Goal: Navigation & Orientation: Find specific page/section

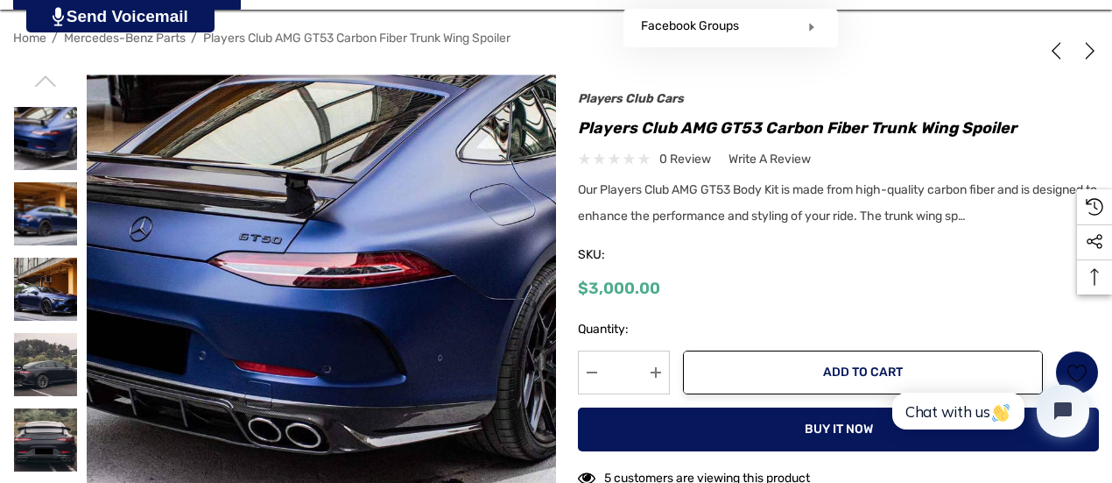
scroll to position [264, 0]
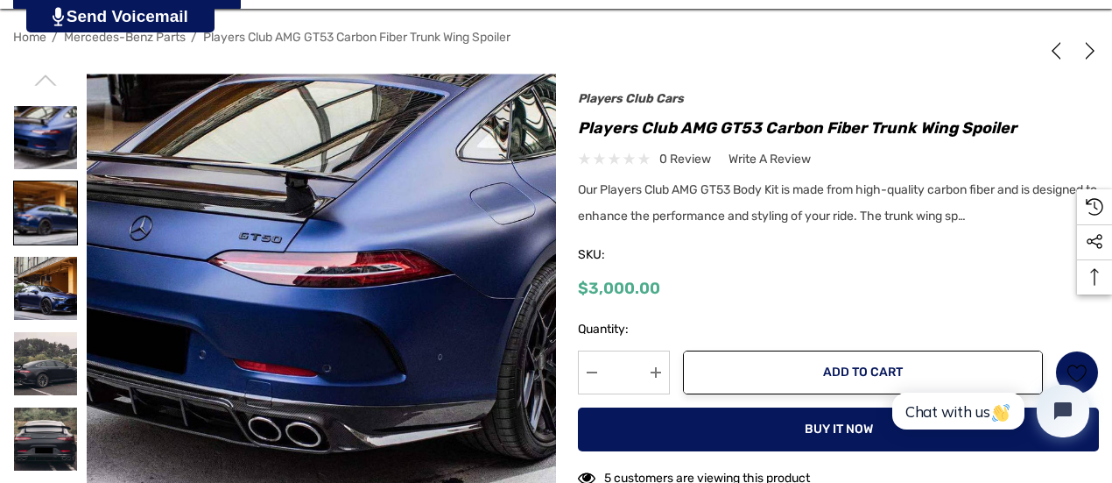
click at [39, 204] on img at bounding box center [45, 212] width 63 height 63
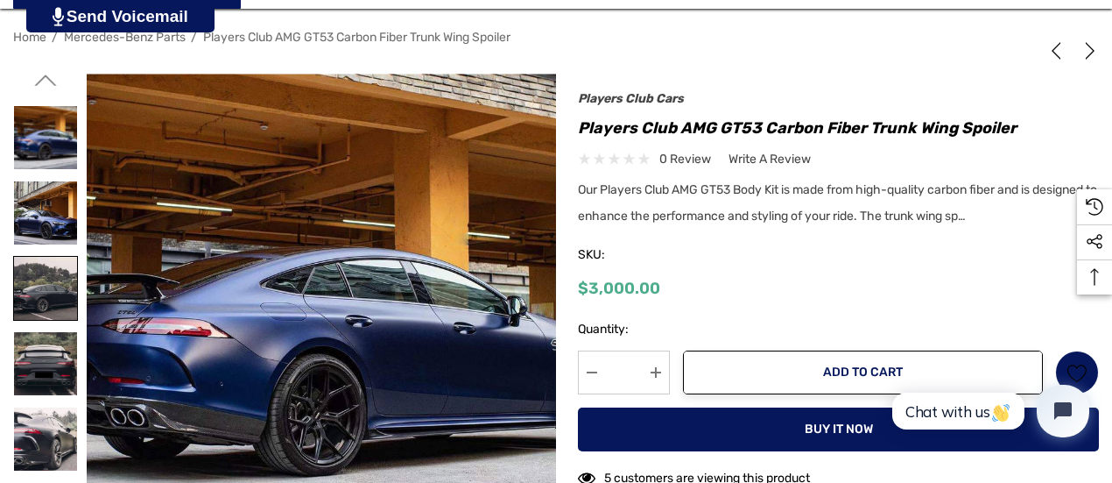
click at [61, 288] on img at bounding box center [45, 288] width 63 height 63
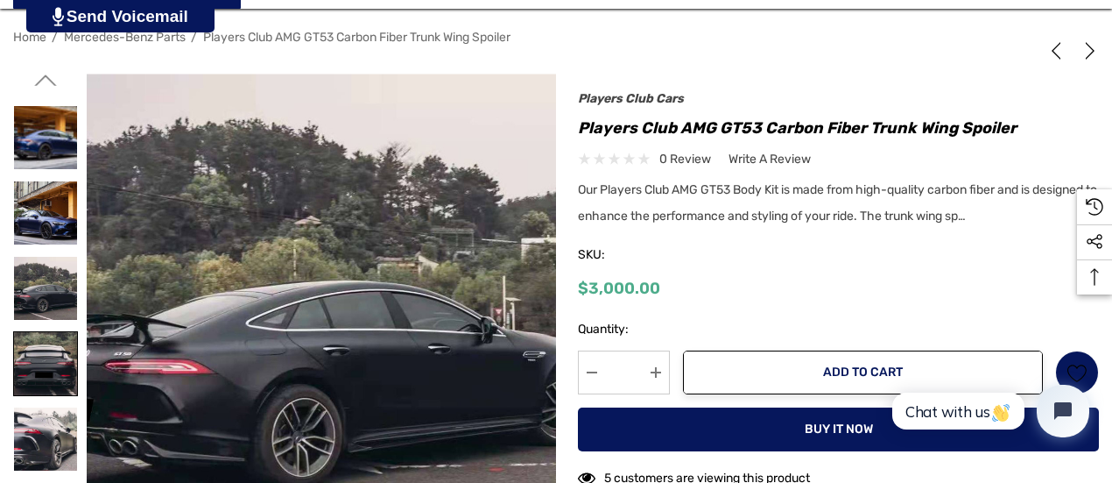
click at [46, 363] on img at bounding box center [45, 363] width 63 height 63
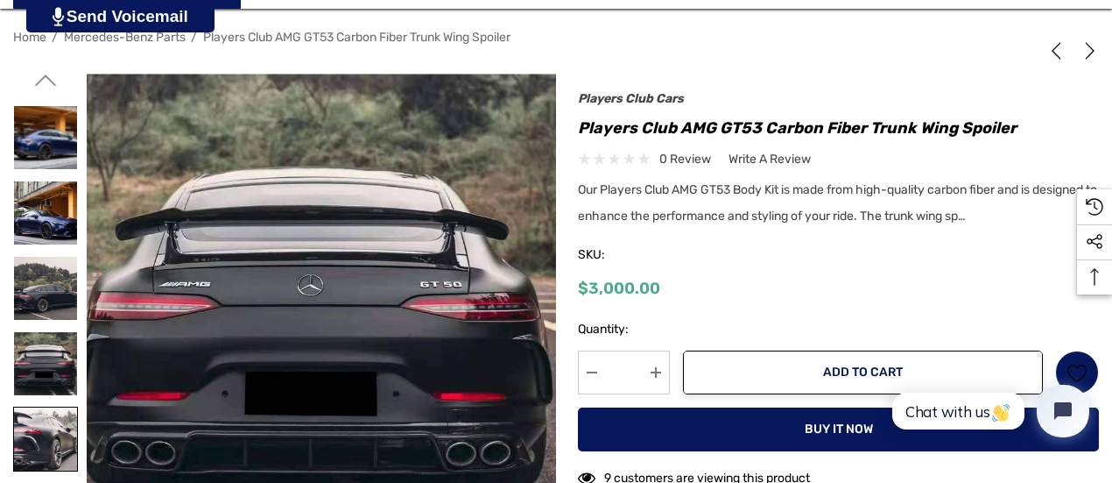
click at [39, 437] on img at bounding box center [45, 438] width 63 height 63
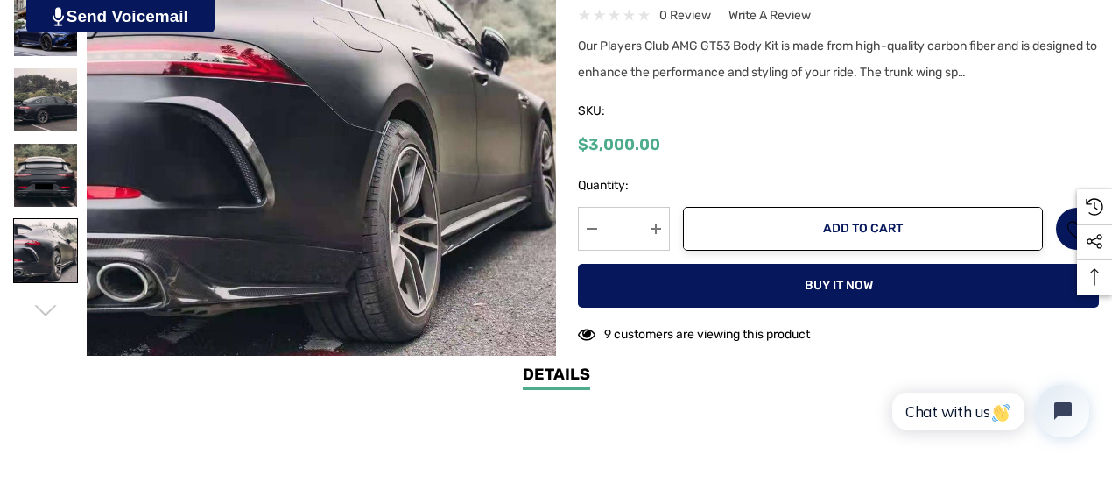
scroll to position [454, 0]
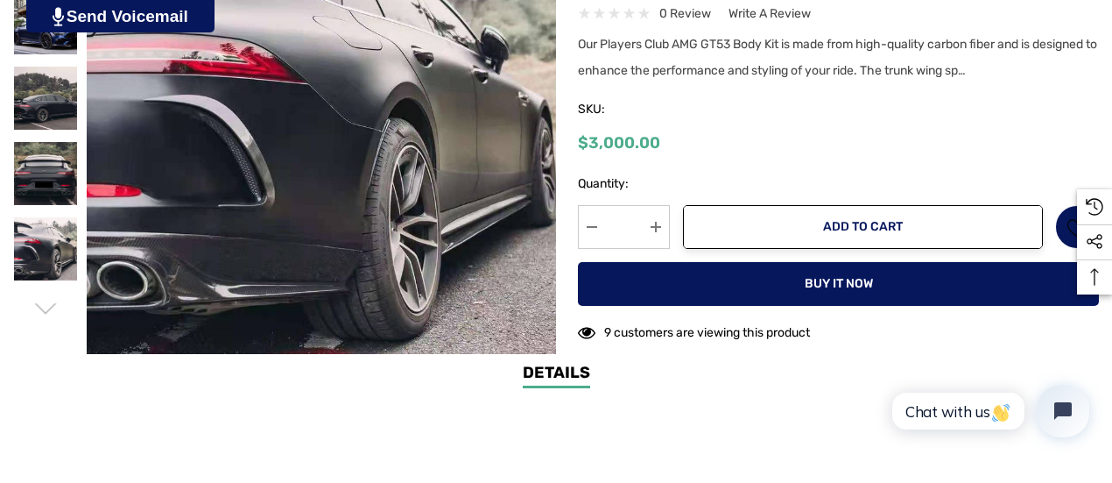
click at [41, 309] on use "Go to slide 1 of 2" at bounding box center [45, 308] width 22 height 11
click at [49, 246] on img at bounding box center [45, 248] width 63 height 63
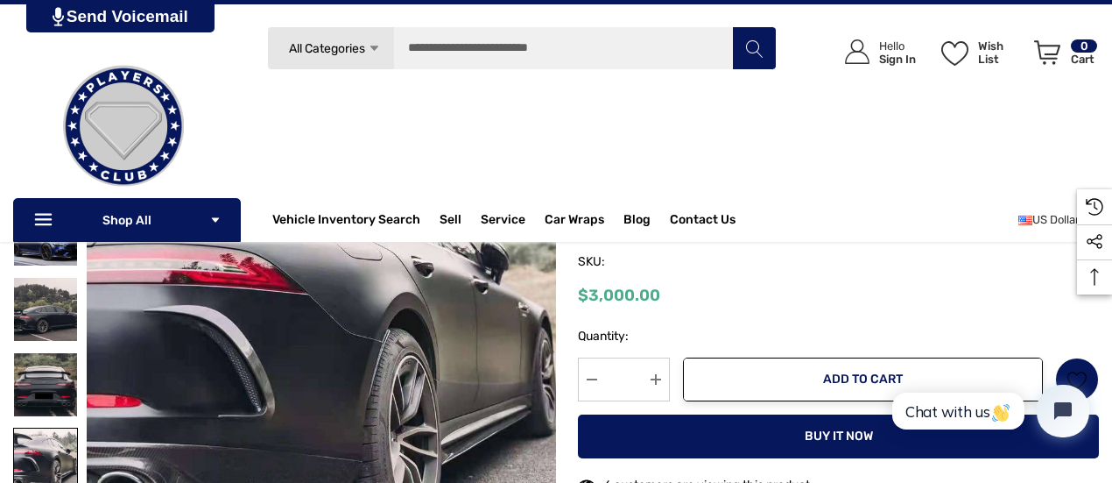
scroll to position [241, 0]
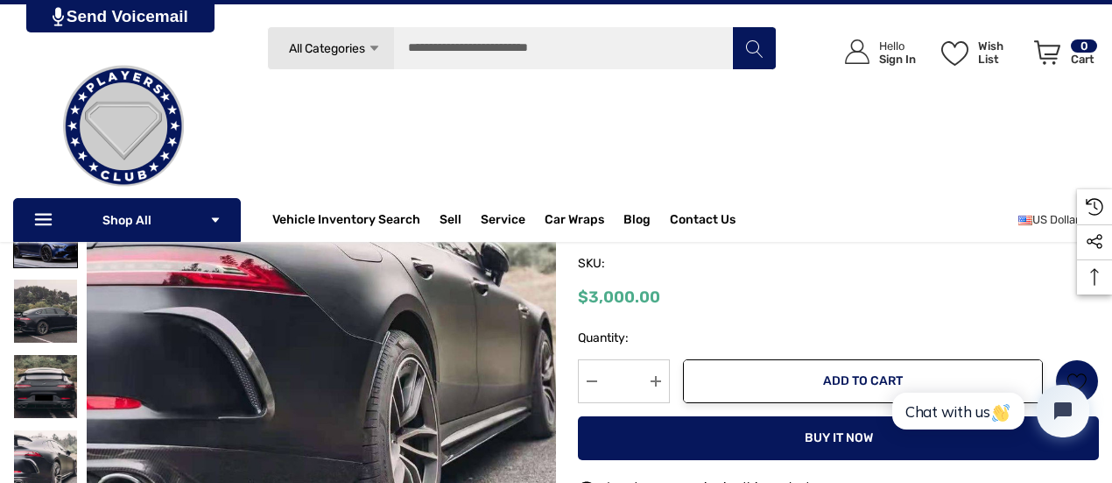
click at [47, 256] on img at bounding box center [45, 235] width 63 height 63
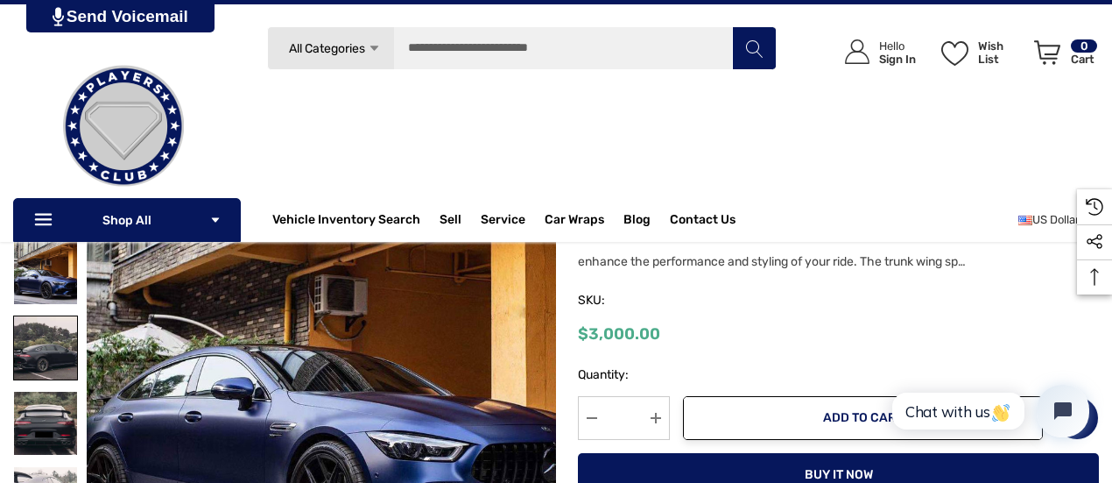
scroll to position [95, 0]
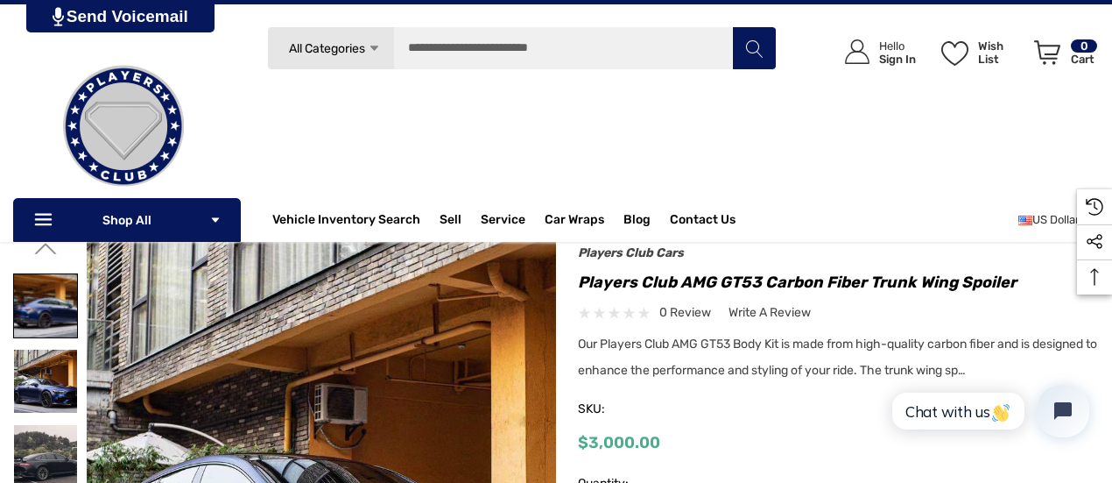
click at [39, 314] on img at bounding box center [45, 305] width 63 height 63
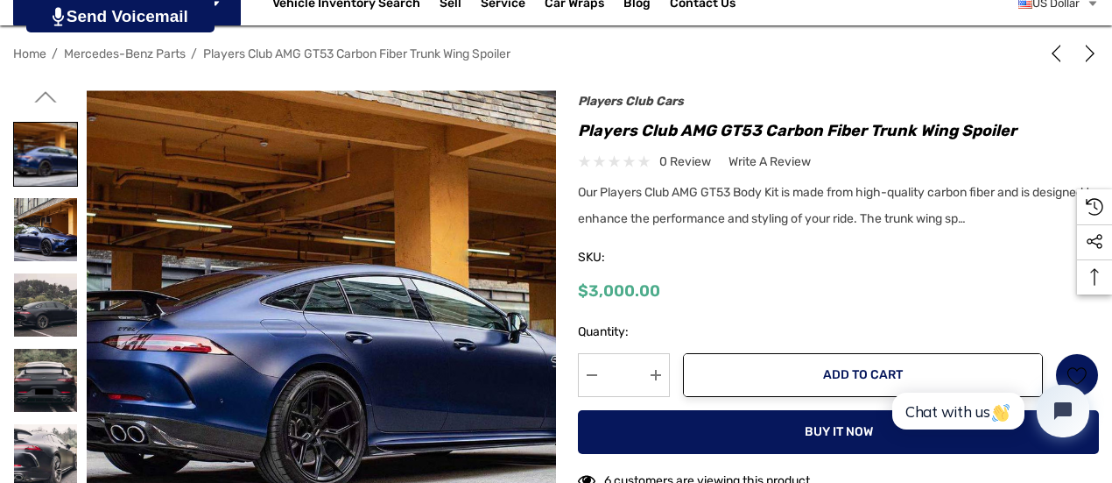
scroll to position [248, 0]
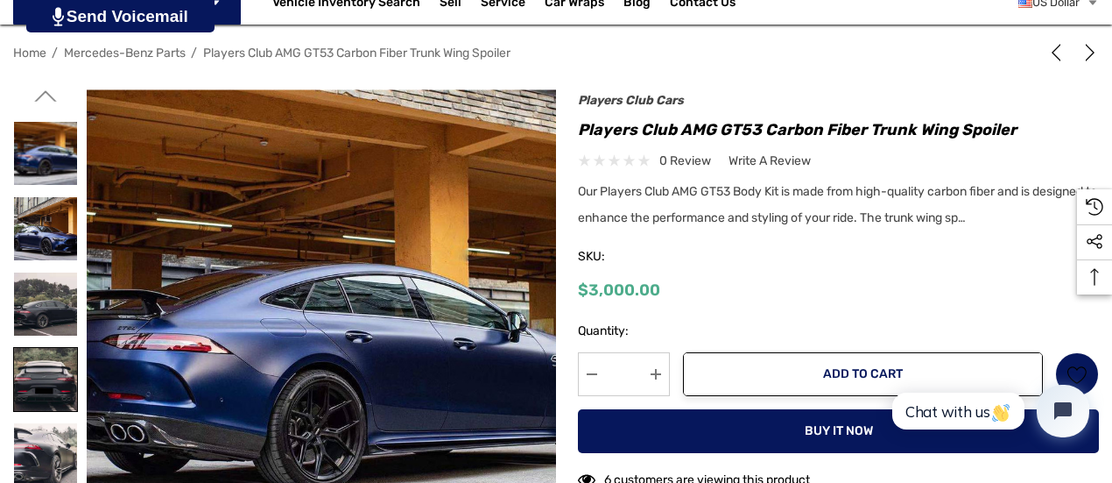
click at [38, 370] on img at bounding box center [45, 379] width 63 height 63
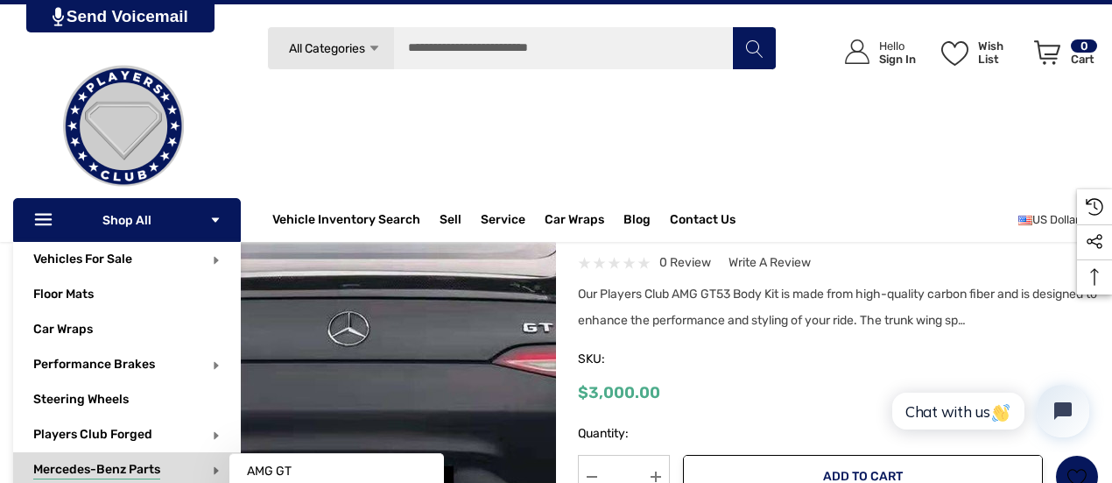
scroll to position [144, 0]
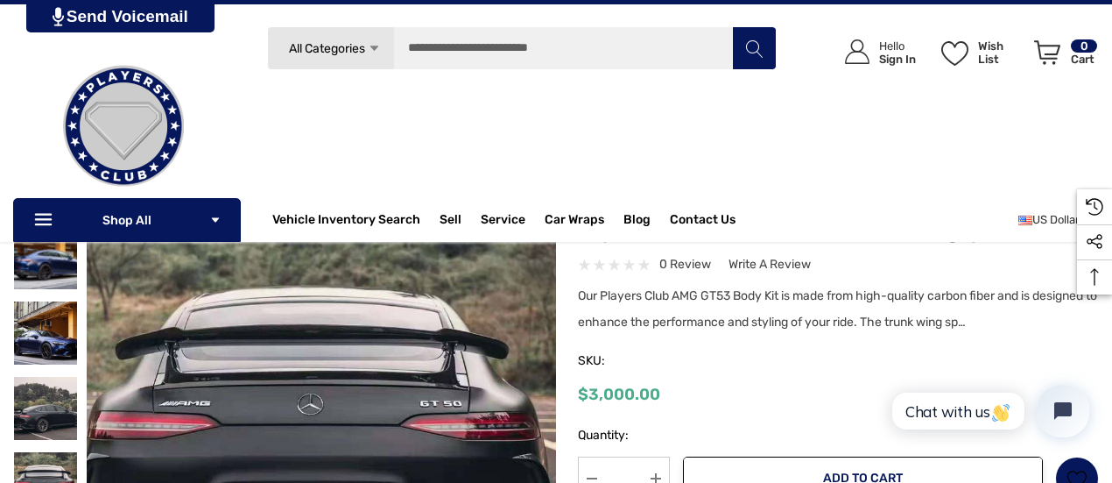
click at [14, 201] on link at bounding box center [123, 126] width 221 height 175
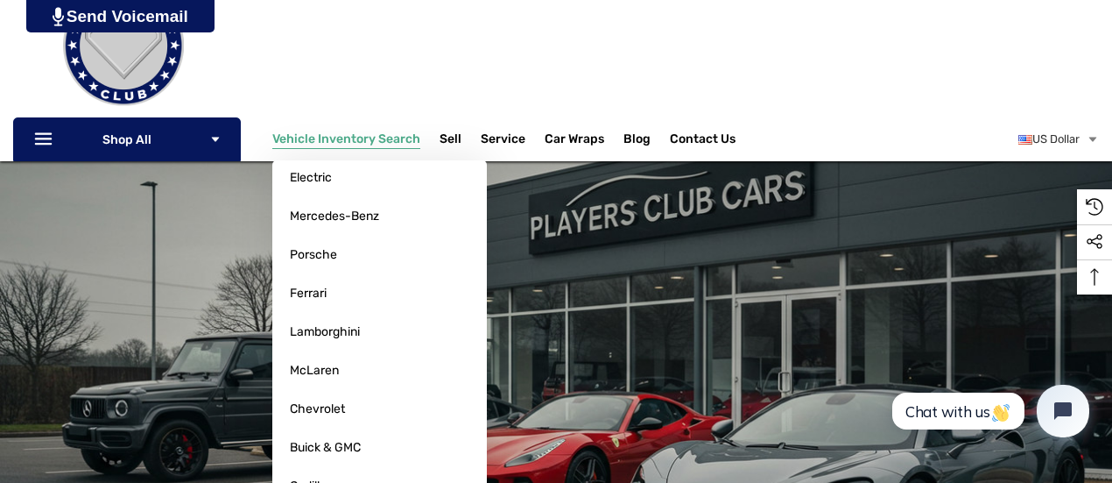
scroll to position [209, 0]
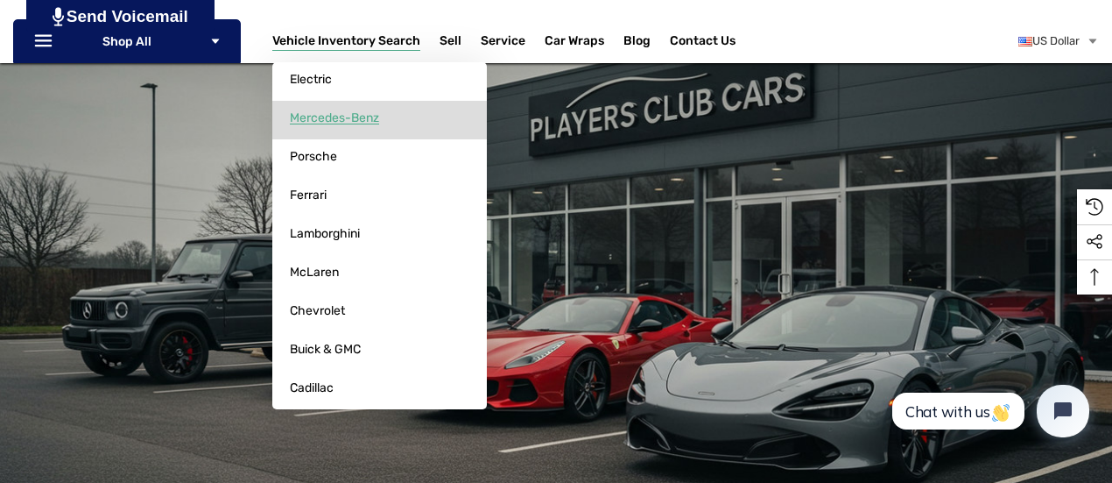
click at [300, 125] on span "Mercedes-Benz" at bounding box center [334, 118] width 89 height 16
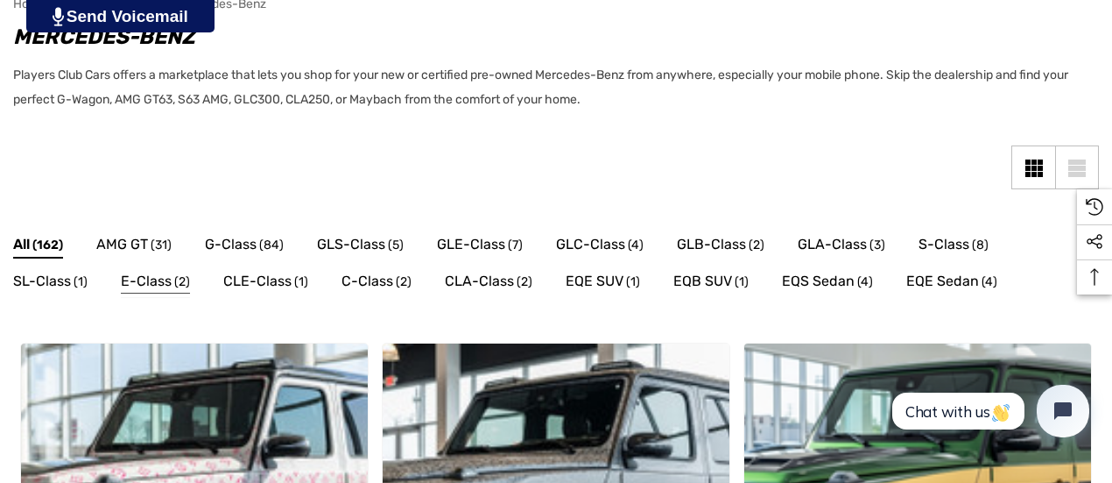
scroll to position [296, 0]
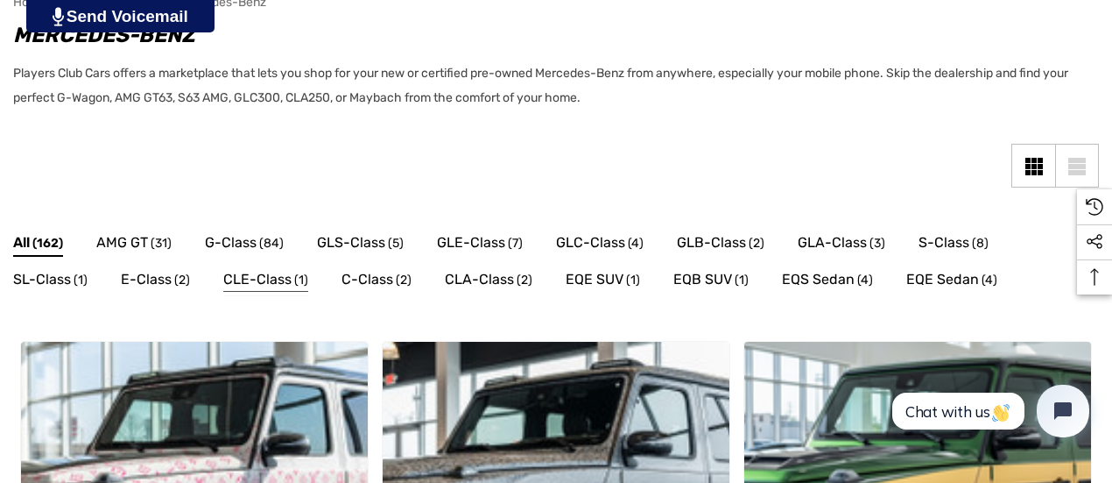
click at [242, 281] on span "CLE-Class" at bounding box center [257, 279] width 68 height 23
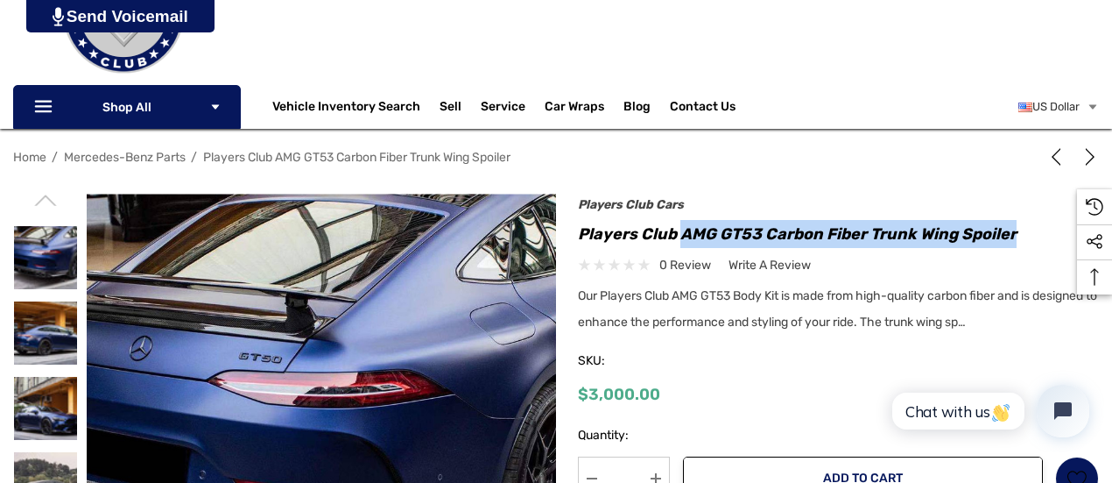
drag, startPoint x: 1013, startPoint y: 236, endPoint x: 681, endPoint y: 235, distance: 331.9
click at [681, 235] on h1 "Players Club AMG GT53 Carbon Fiber Trunk Wing Spoiler" at bounding box center [838, 234] width 521 height 28
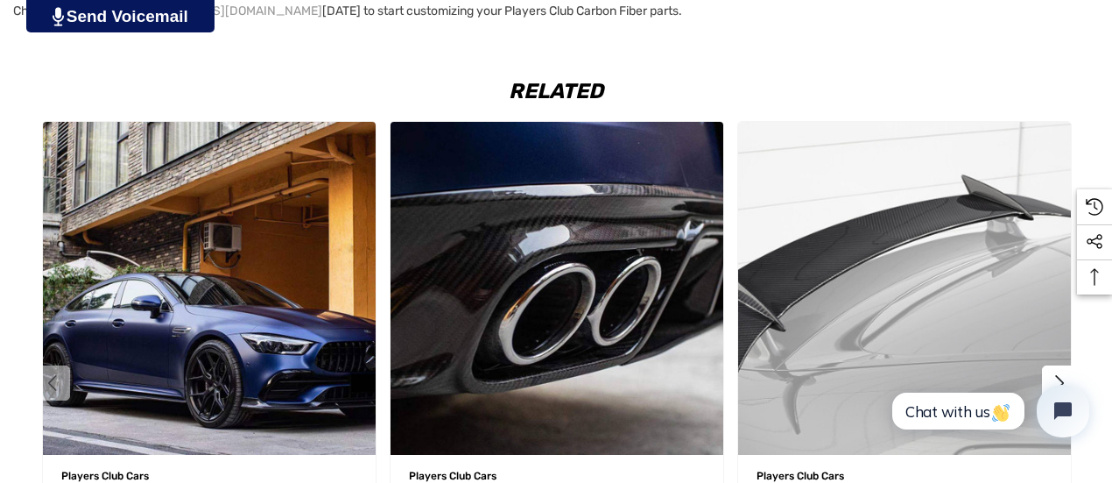
scroll to position [1842, 0]
